Goal: Task Accomplishment & Management: Complete application form

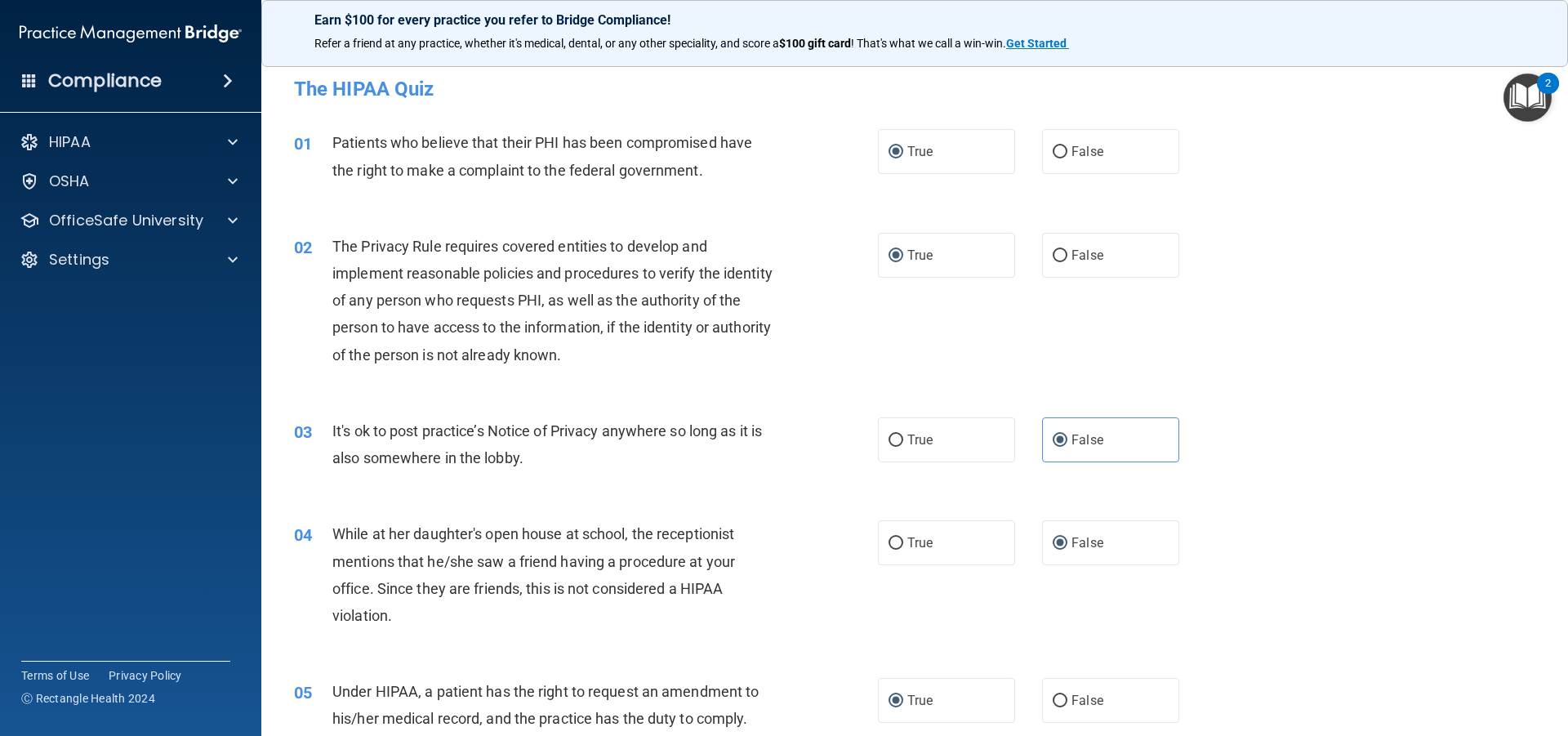
scroll to position [2831, 0]
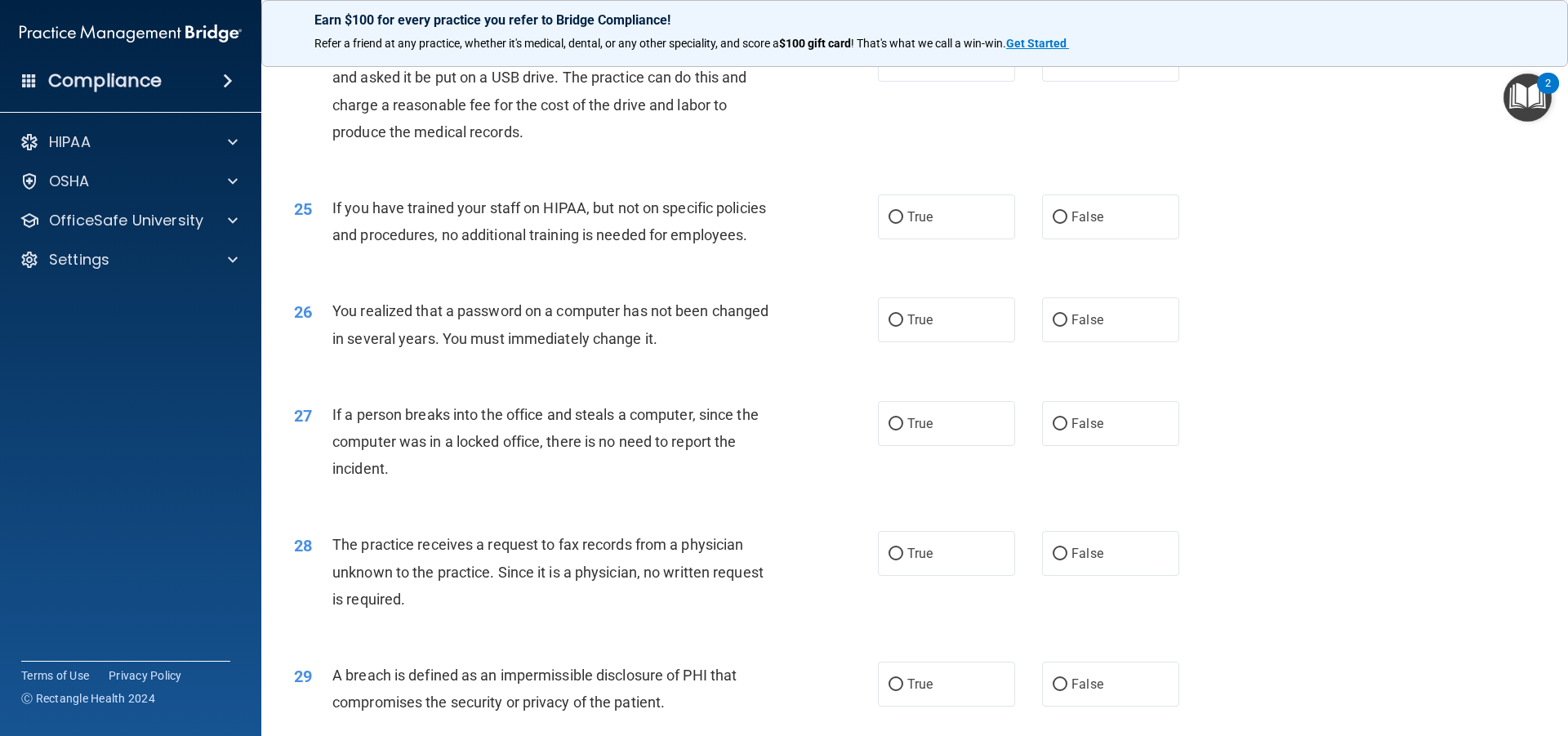
click at [1184, 174] on div "24 A patient has asked for an electronic copy of their medical records and aske…" at bounding box center [915, 96] width 1266 height 158
click at [897, 82] on label "True" at bounding box center [946, 59] width 137 height 45
click at [897, 66] on input "True" at bounding box center [896, 59] width 15 height 12
radio input "true"
click at [1058, 224] on input "False" at bounding box center [1060, 217] width 15 height 12
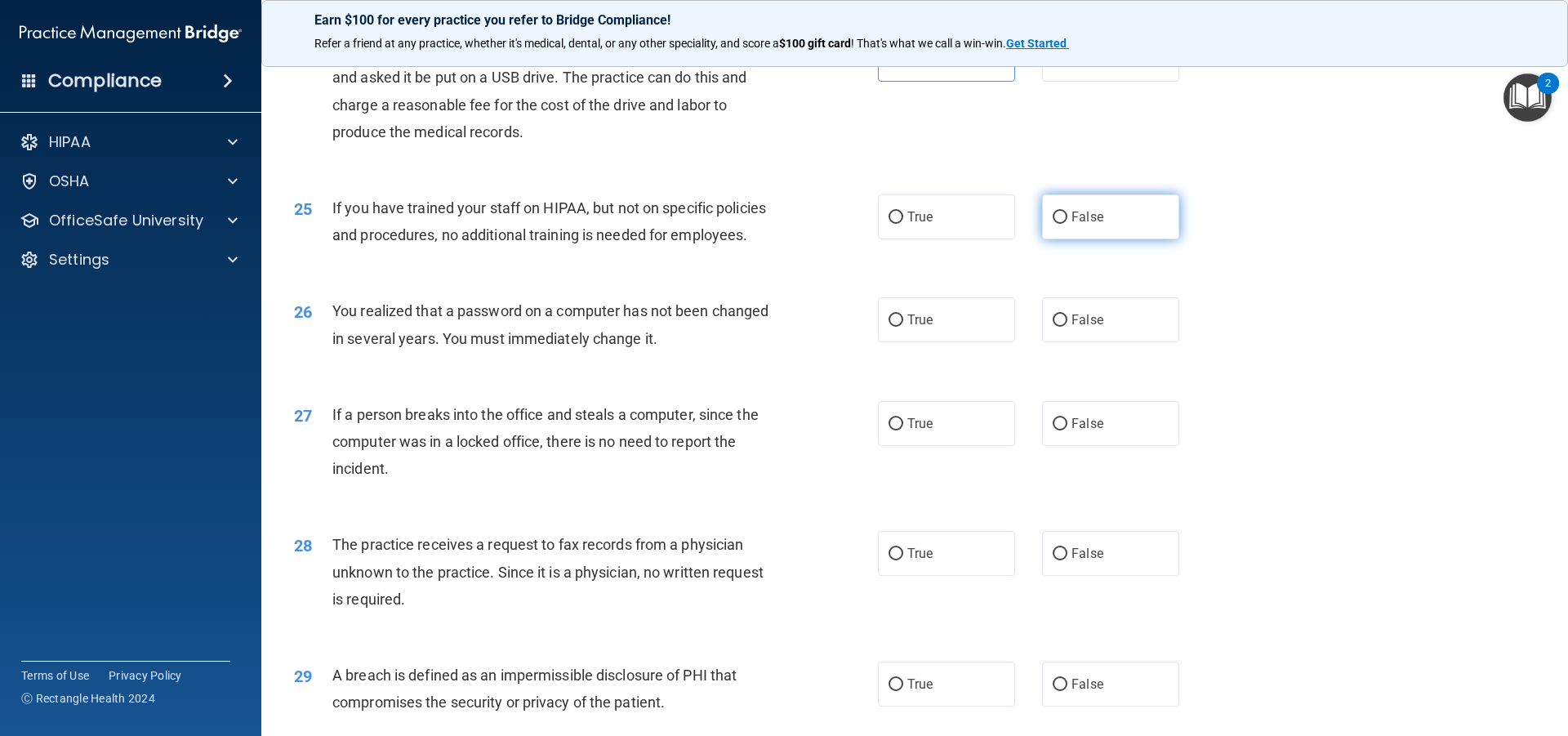
radio input "true"
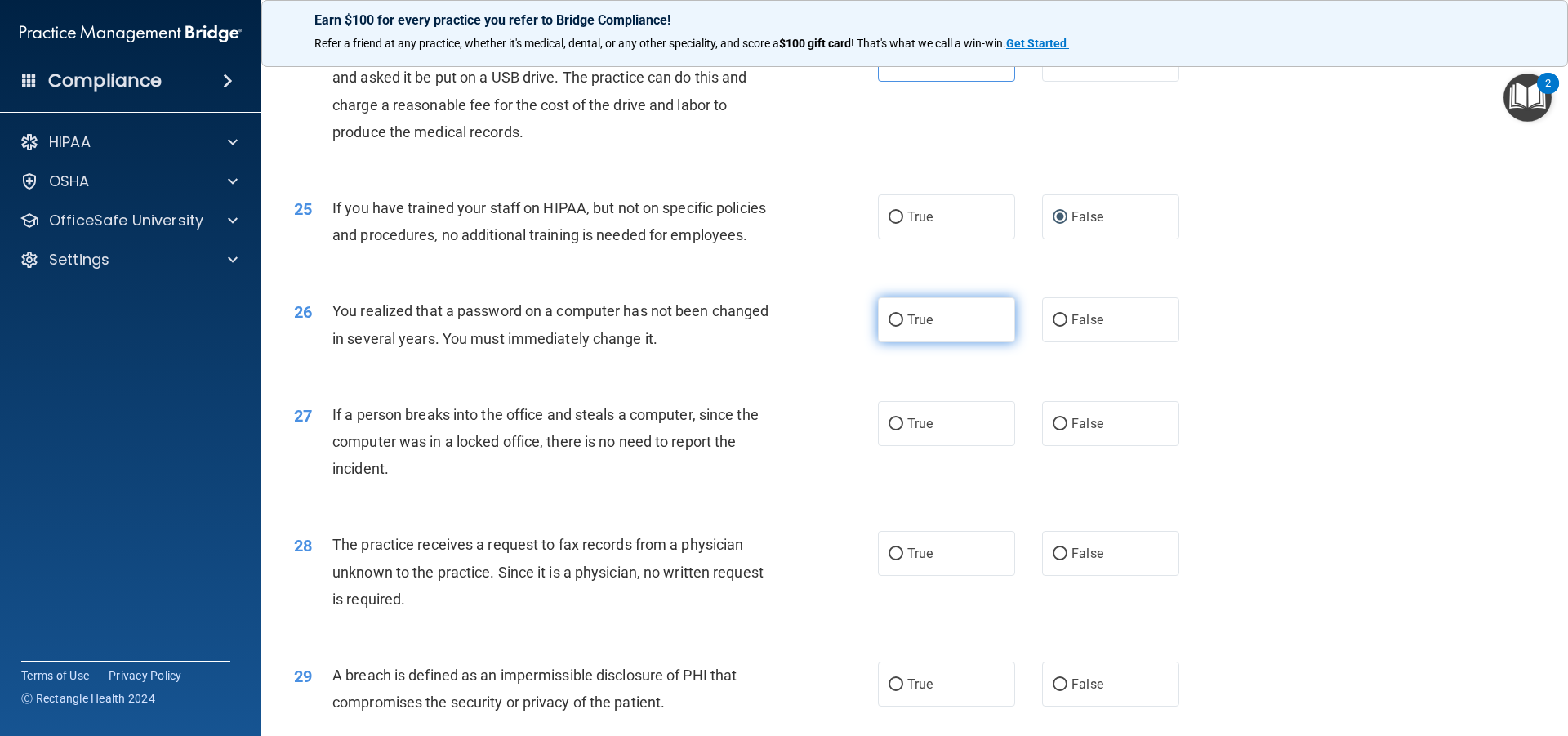
click at [892, 327] on input "True" at bounding box center [896, 320] width 15 height 12
radio input "true"
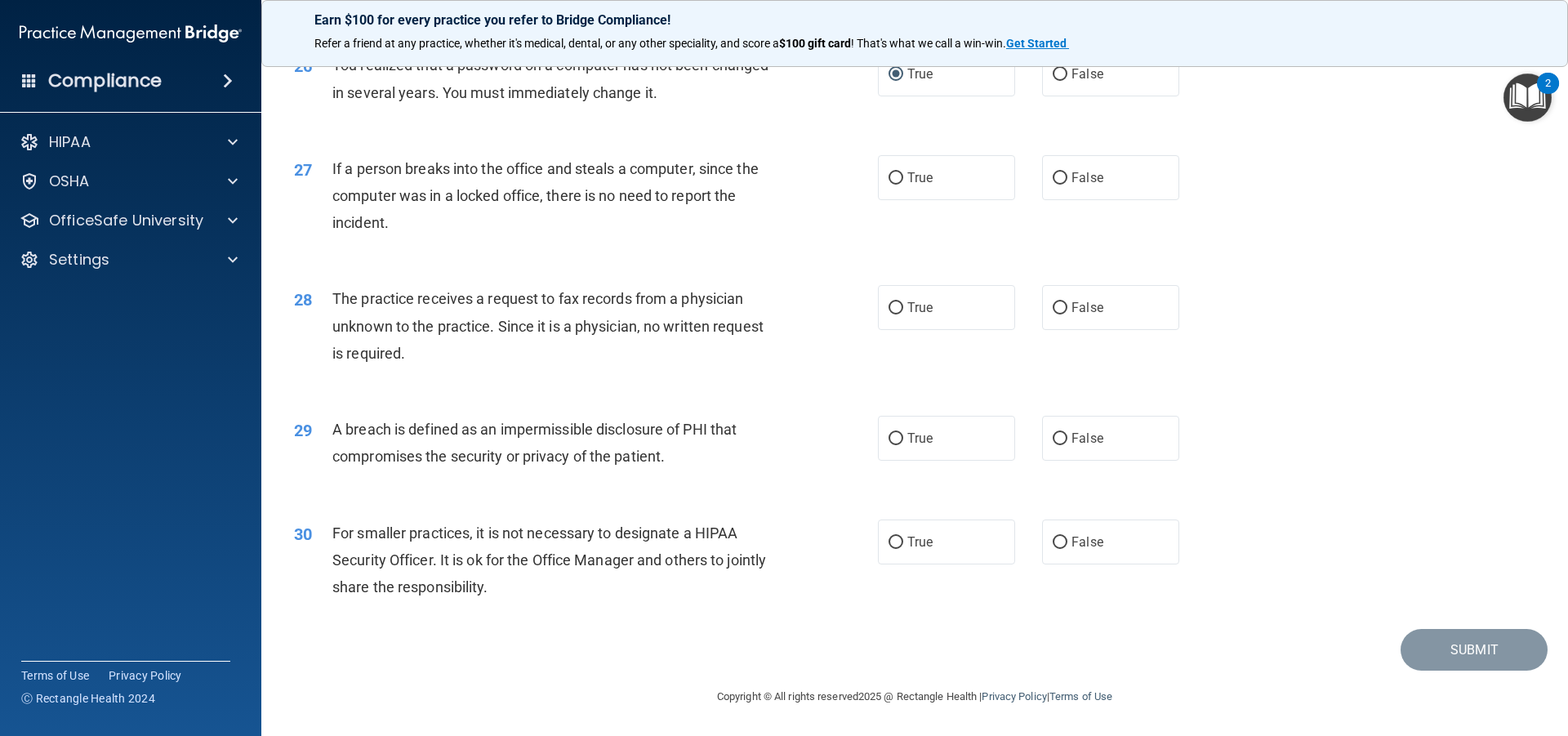
scroll to position [3118, 0]
click at [1059, 185] on input "False" at bounding box center [1060, 178] width 15 height 12
radio input "true"
click at [1078, 316] on span "False" at bounding box center [1087, 307] width 32 height 16
click at [1068, 315] on input "False" at bounding box center [1060, 308] width 15 height 12
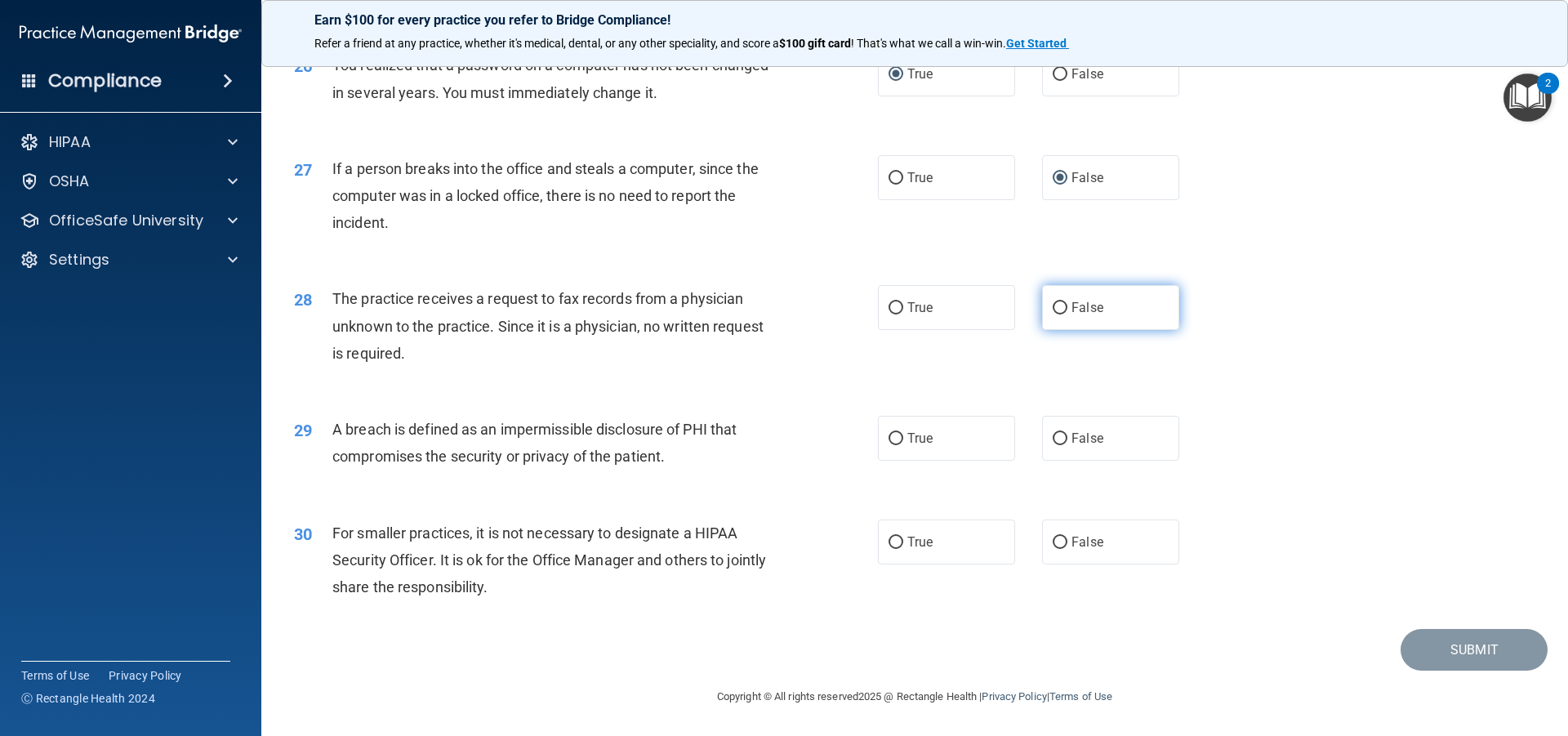
radio input "true"
click at [919, 446] on span "True" at bounding box center [919, 438] width 25 height 16
click at [904, 445] on input "True" at bounding box center [896, 439] width 15 height 12
radio input "true"
click at [1057, 564] on label "False" at bounding box center [1111, 542] width 137 height 45
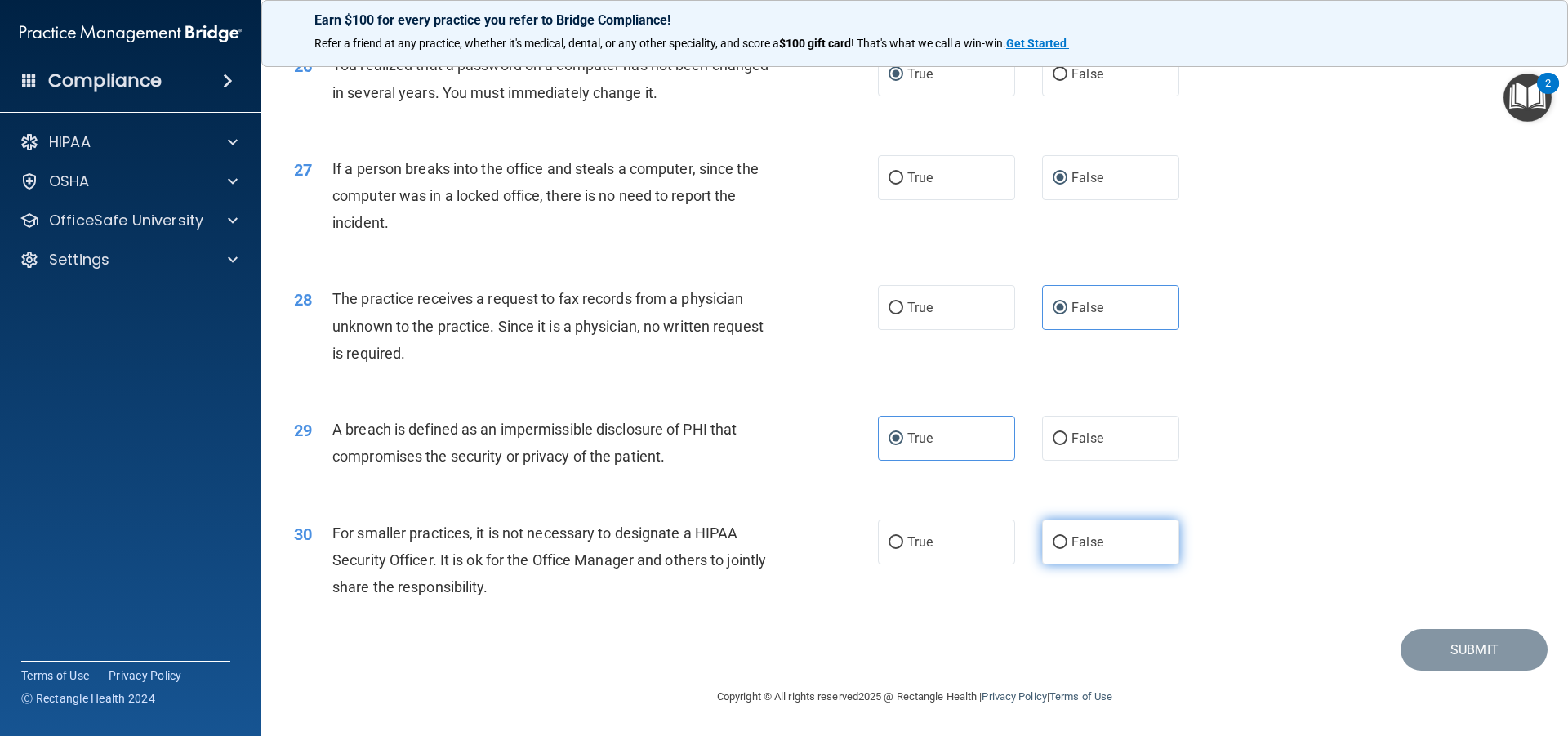
click at [1057, 549] on input "False" at bounding box center [1060, 542] width 15 height 12
radio input "true"
click at [1460, 666] on button "Submit" at bounding box center [1474, 650] width 147 height 42
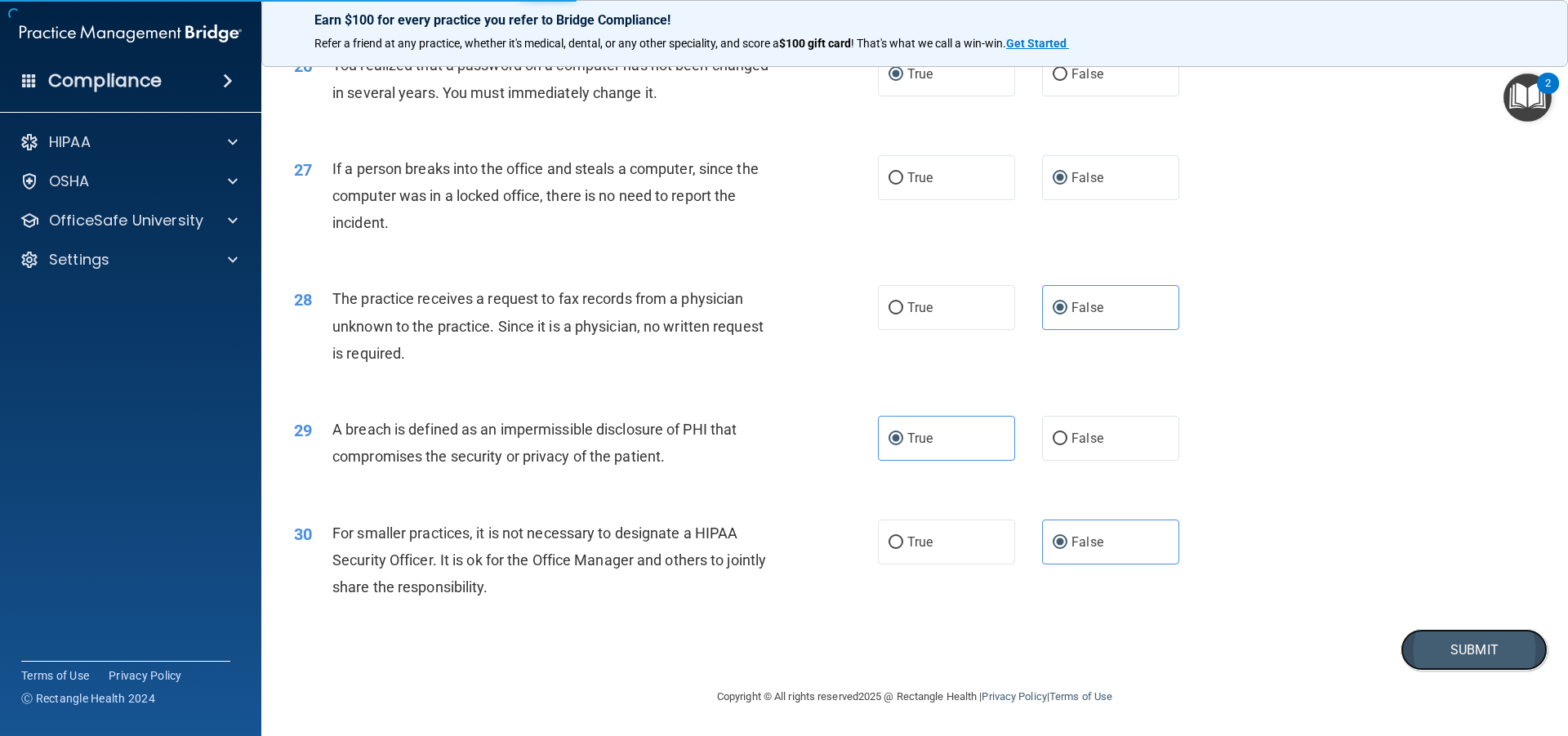
click at [1441, 669] on button "Submit" at bounding box center [1474, 650] width 147 height 42
click at [1444, 671] on button "Submit" at bounding box center [1474, 650] width 147 height 42
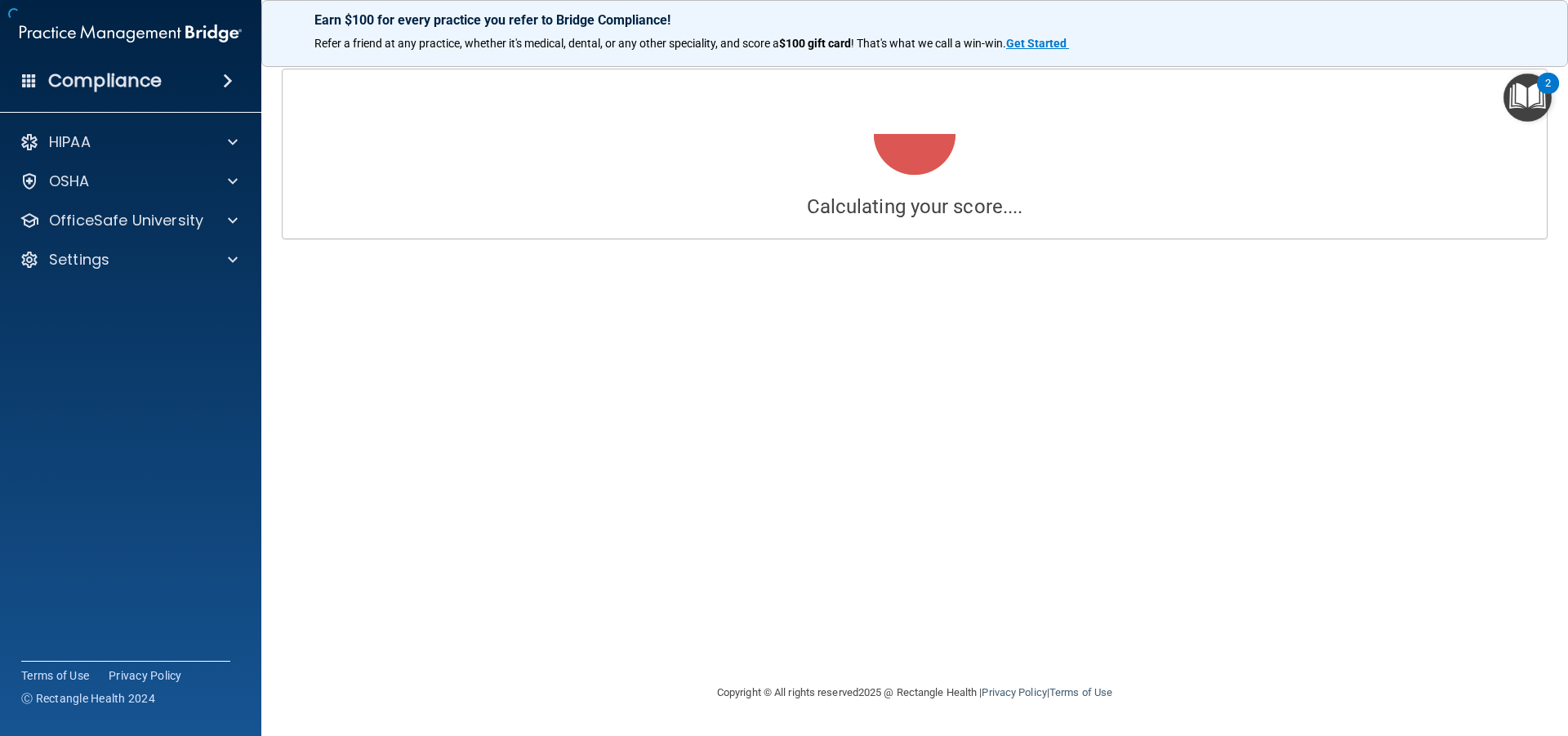
click at [939, 352] on div "Calculating your score.... Success! You've completed " The HIPAA Quiz " with a …" at bounding box center [915, 368] width 1241 height 598
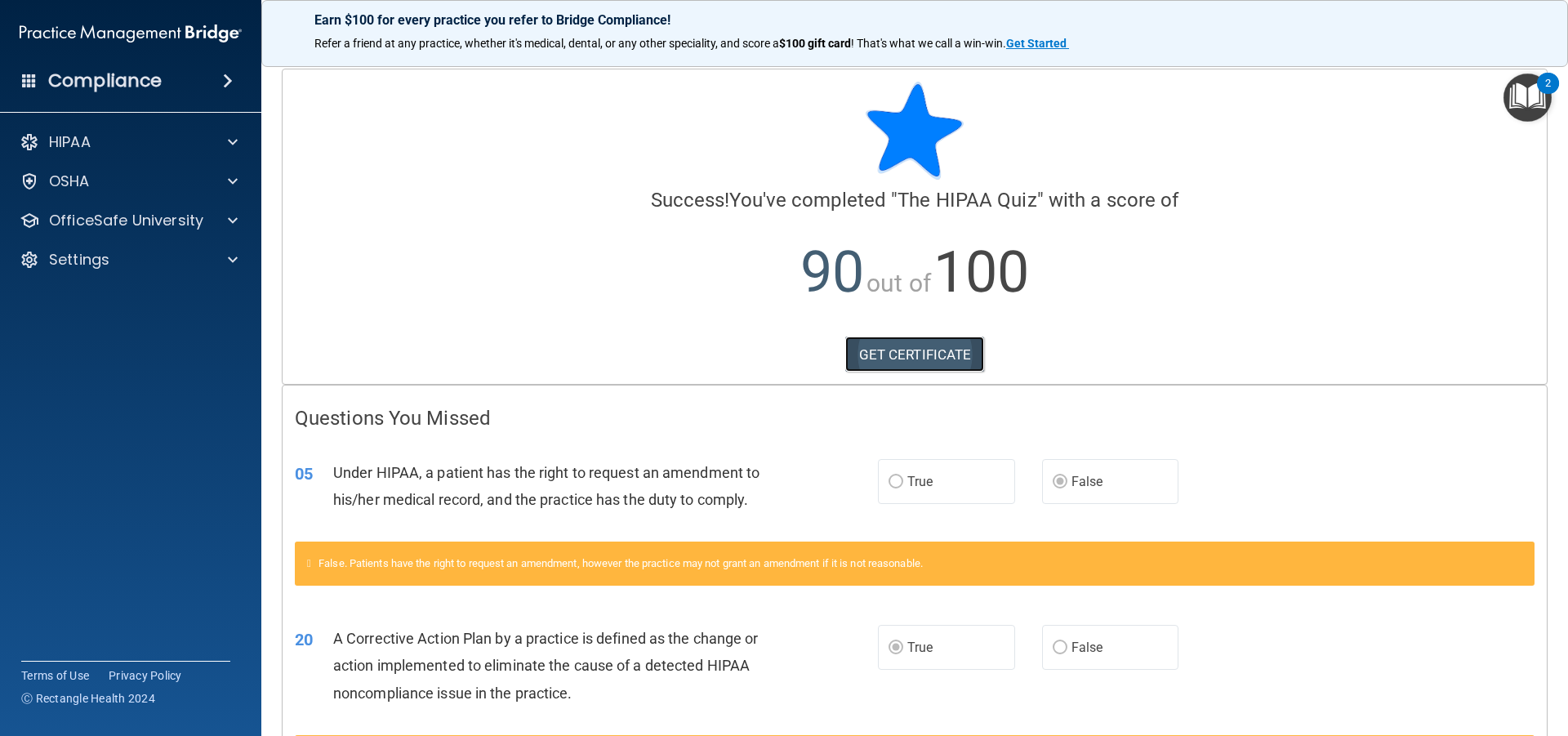
click at [923, 355] on link "GET CERTIFICATE" at bounding box center [915, 355] width 140 height 36
